Goal: Task Accomplishment & Management: Manage account settings

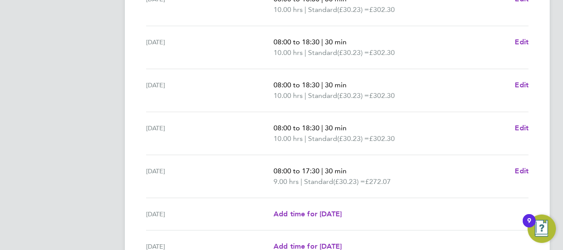
scroll to position [388, 0]
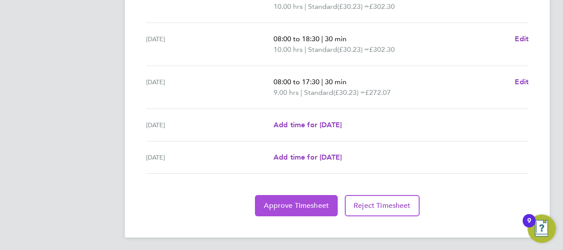
click at [274, 198] on button "Approve Timesheet" at bounding box center [296, 205] width 83 height 21
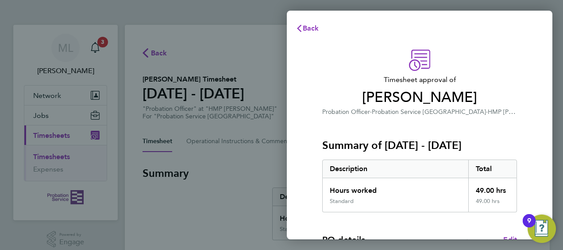
scroll to position [173, 0]
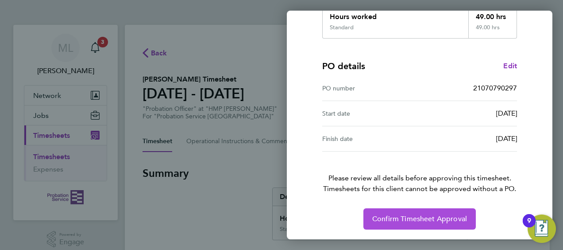
click at [415, 214] on span "Confirm Timesheet Approval" at bounding box center [419, 218] width 95 height 9
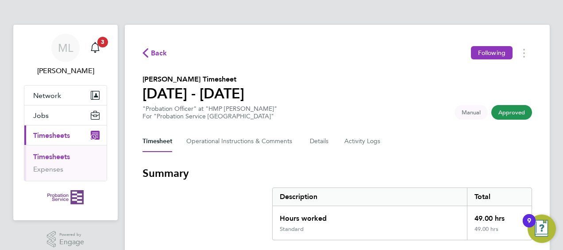
click at [42, 156] on link "Timesheets" at bounding box center [51, 156] width 37 height 8
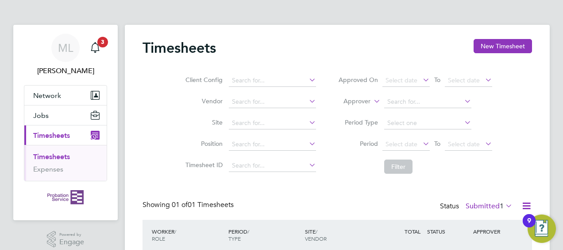
scroll to position [61, 0]
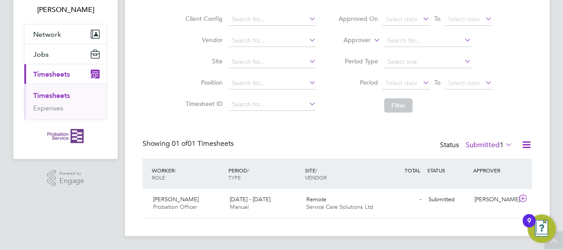
click at [181, 197] on span "[PERSON_NAME]" at bounding box center [176, 199] width 46 height 8
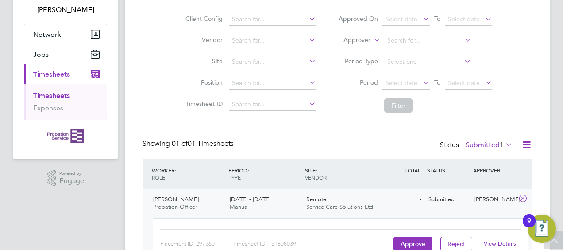
click at [53, 100] on li "Timesheets" at bounding box center [66, 97] width 66 height 12
click at [56, 94] on link "Timesheets" at bounding box center [51, 95] width 37 height 8
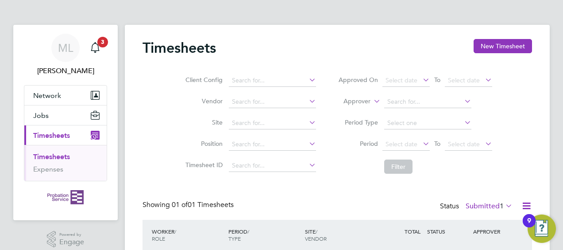
click at [41, 158] on link "Timesheets" at bounding box center [51, 156] width 37 height 8
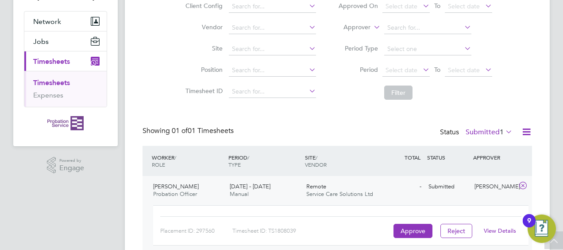
scroll to position [73, 0]
click at [336, 191] on span "Service Care Solutions Ltd" at bounding box center [339, 194] width 67 height 8
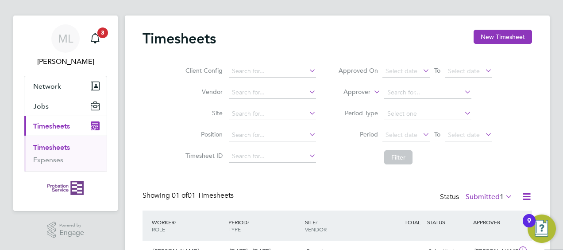
scroll to position [0, 0]
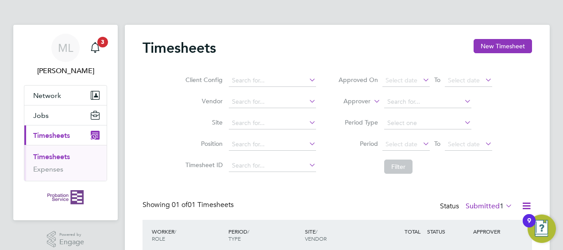
click at [47, 157] on link "Timesheets" at bounding box center [51, 156] width 37 height 8
click at [102, 42] on span "3" at bounding box center [102, 42] width 11 height 11
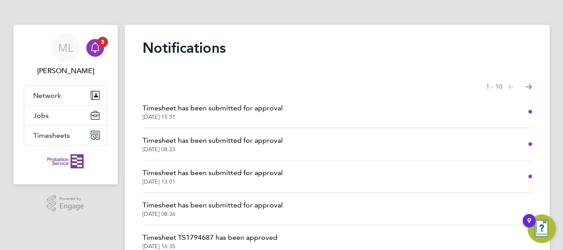
click at [197, 143] on span "Timesheet has been submitted for approval" at bounding box center [213, 140] width 140 height 11
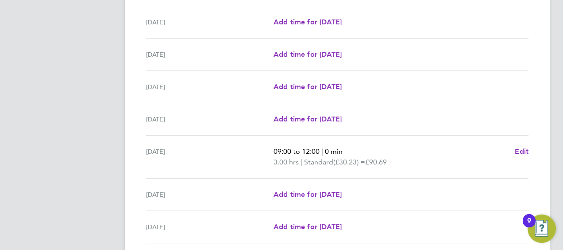
scroll to position [346, 0]
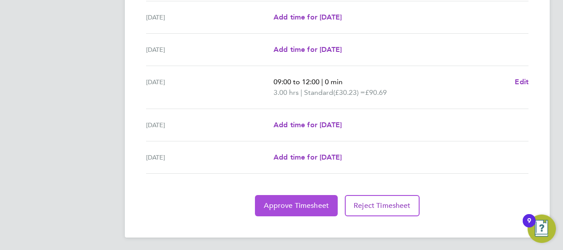
click at [301, 204] on span "Approve Timesheet" at bounding box center [296, 205] width 65 height 9
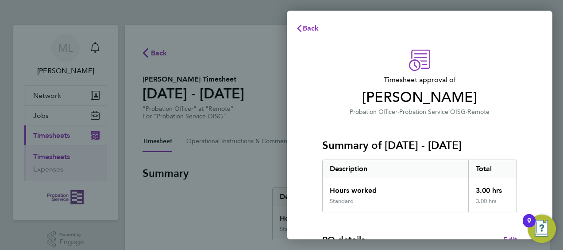
scroll to position [173, 0]
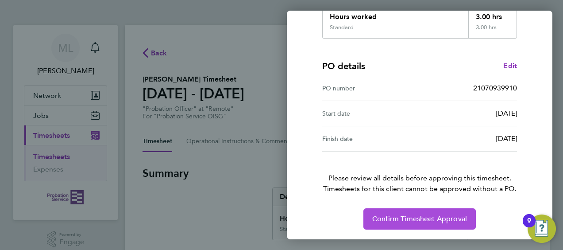
click at [382, 223] on button "Confirm Timesheet Approval" at bounding box center [419, 218] width 112 height 21
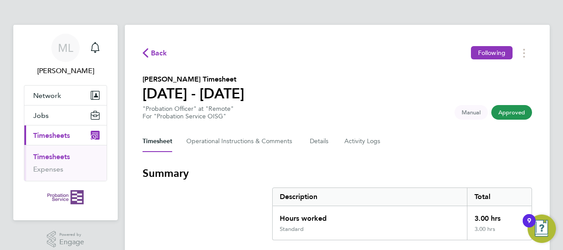
click at [52, 154] on link "Timesheets" at bounding box center [51, 156] width 37 height 8
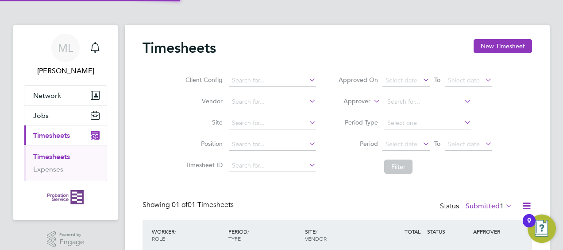
scroll to position [22, 77]
